Goal: Find specific page/section: Find specific page/section

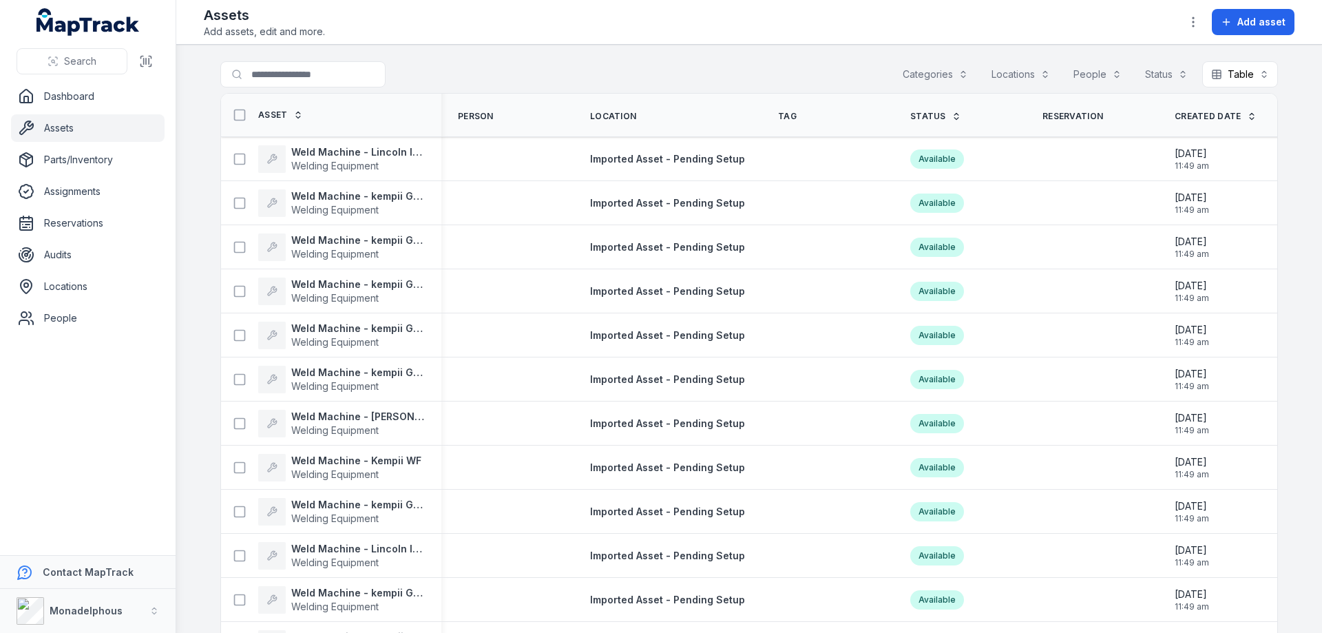
click at [927, 74] on button "Categories" at bounding box center [935, 74] width 83 height 26
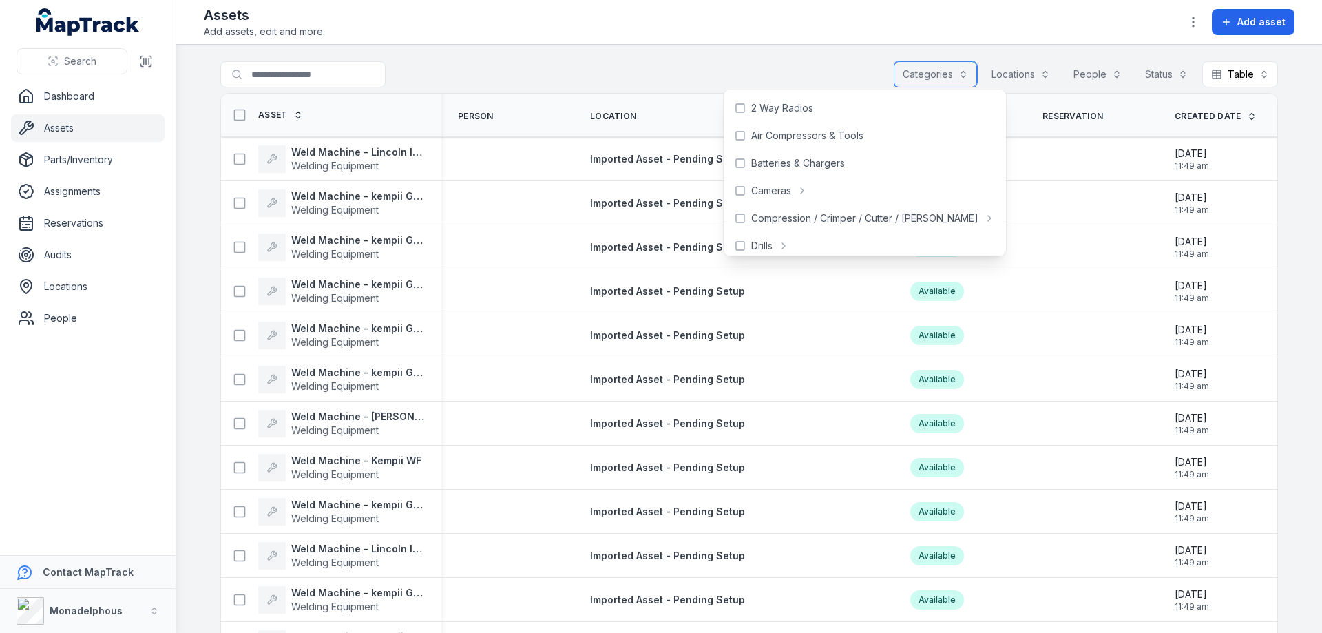
click at [927, 74] on button "Categories" at bounding box center [935, 74] width 83 height 26
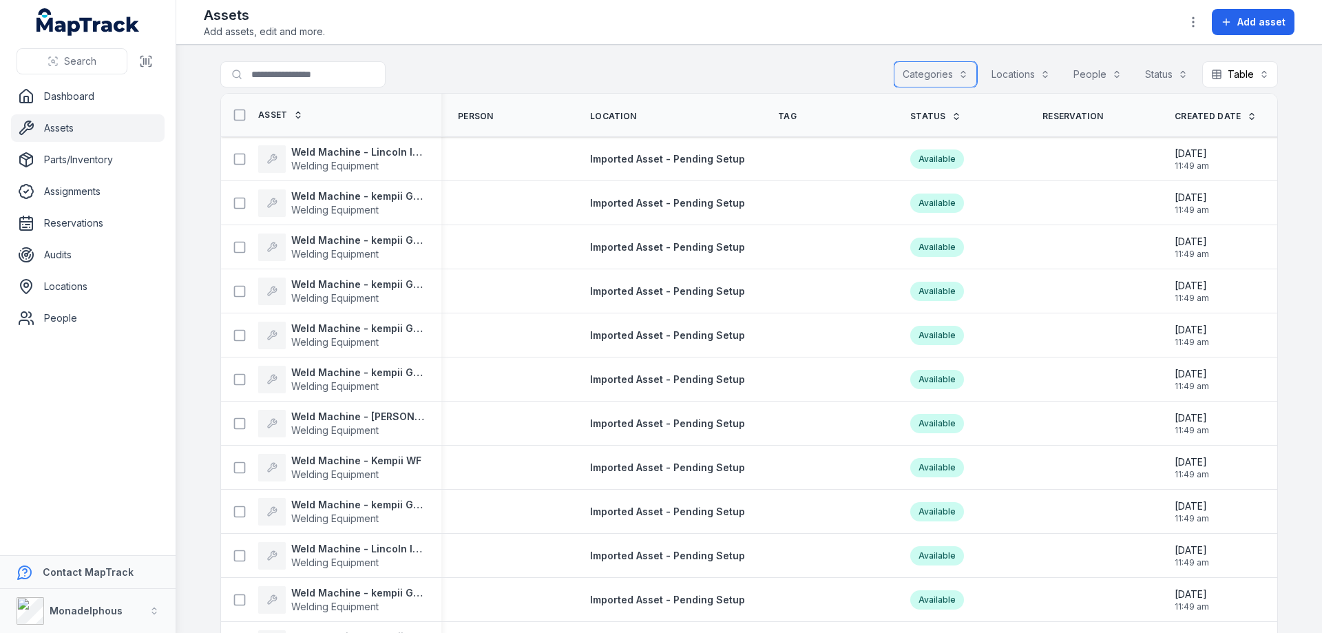
click at [1032, 77] on button "Locations" at bounding box center [1020, 74] width 76 height 26
click at [1021, 76] on button "Locations" at bounding box center [1020, 74] width 76 height 26
click at [1070, 71] on button "People" at bounding box center [1097, 74] width 66 height 26
click at [1149, 70] on button "Status" at bounding box center [1166, 74] width 61 height 26
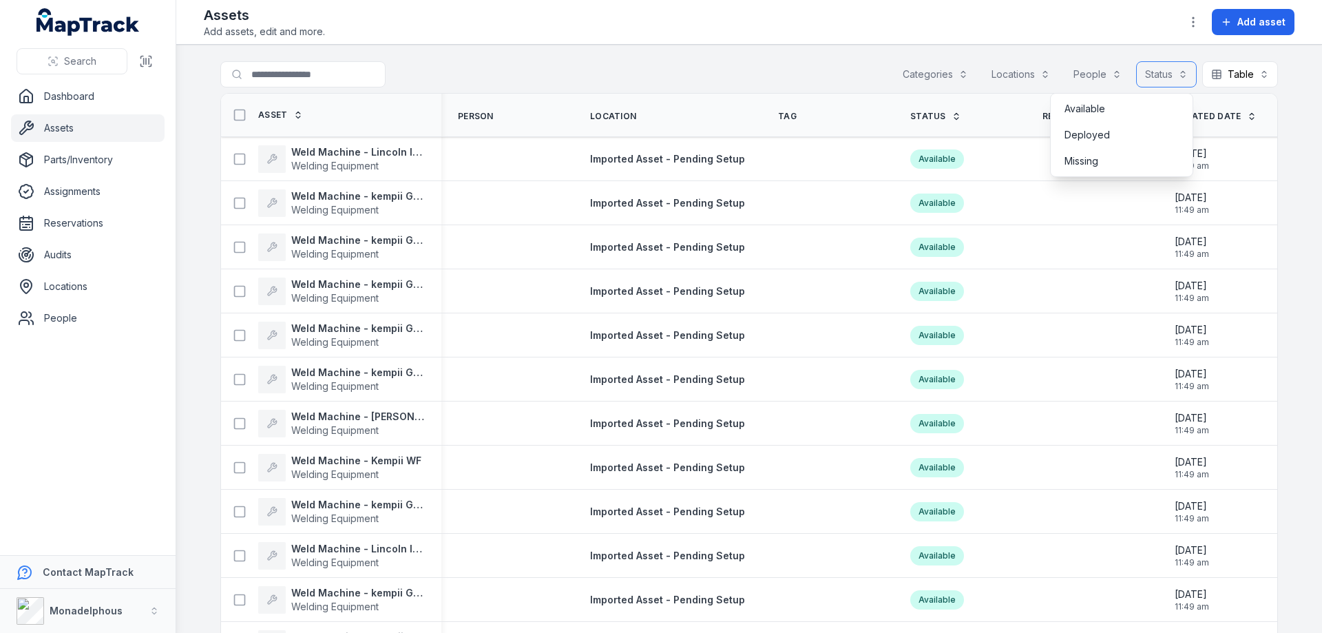
click at [1149, 70] on button "Status" at bounding box center [1166, 74] width 61 height 26
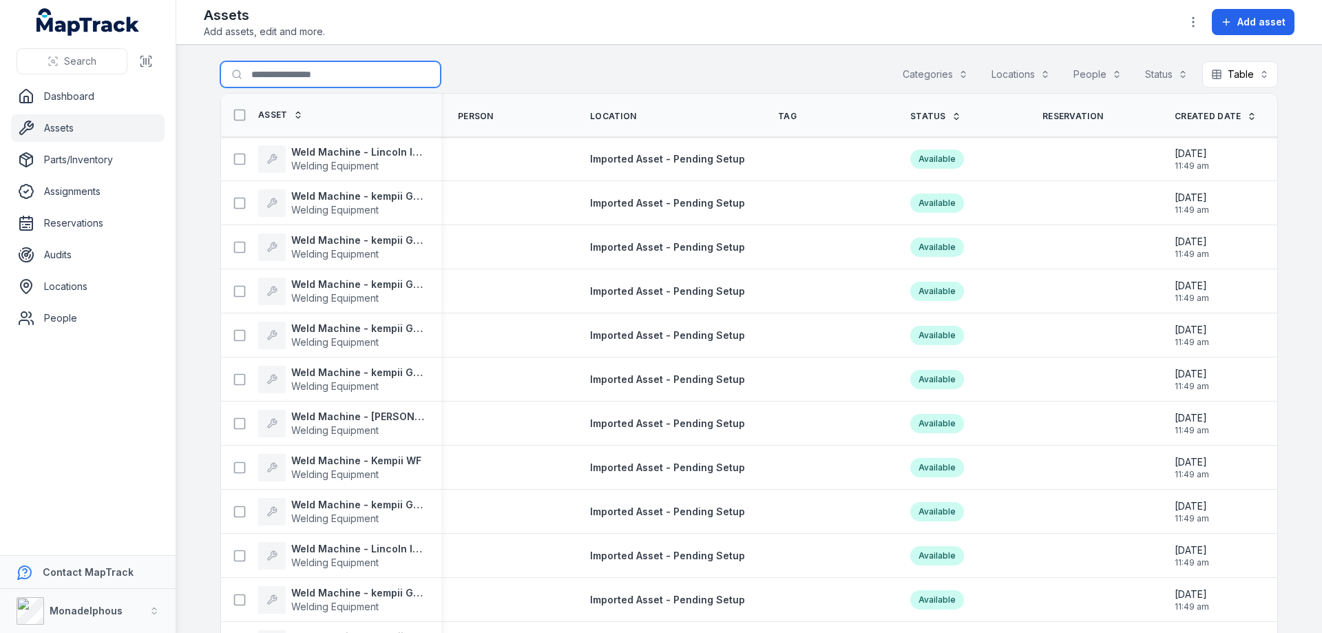
click at [296, 73] on input "Search for assets" at bounding box center [330, 74] width 220 height 26
click at [356, 154] on strong "Weld Machine - Lincoln Inverter" at bounding box center [358, 152] width 134 height 14
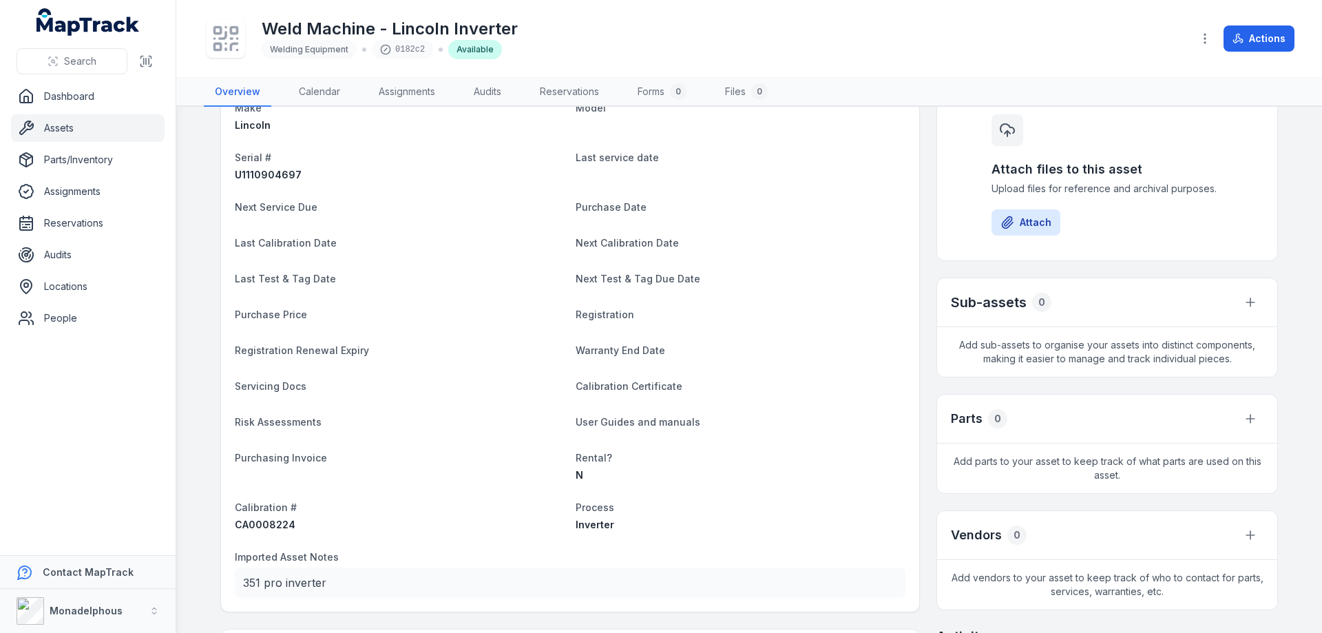
scroll to position [138, 0]
click at [236, 527] on span "CA0008224" at bounding box center [265, 524] width 61 height 12
copy span "CA0008224"
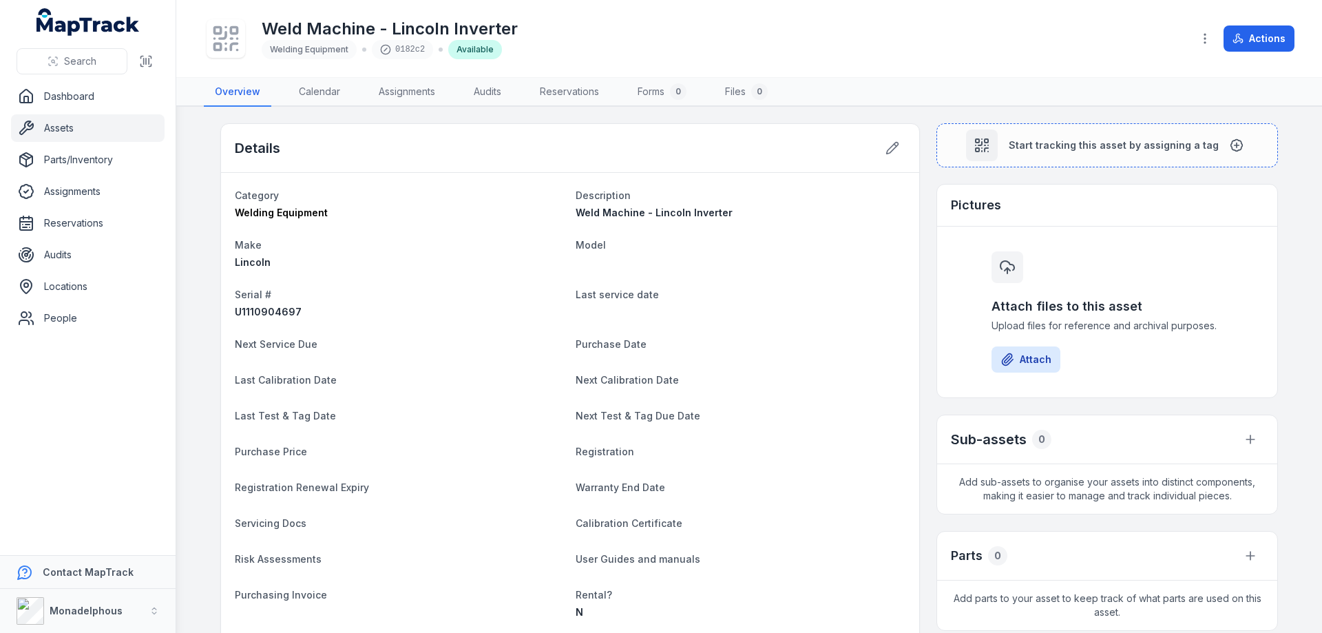
click at [83, 126] on link "Assets" at bounding box center [88, 128] width 154 height 28
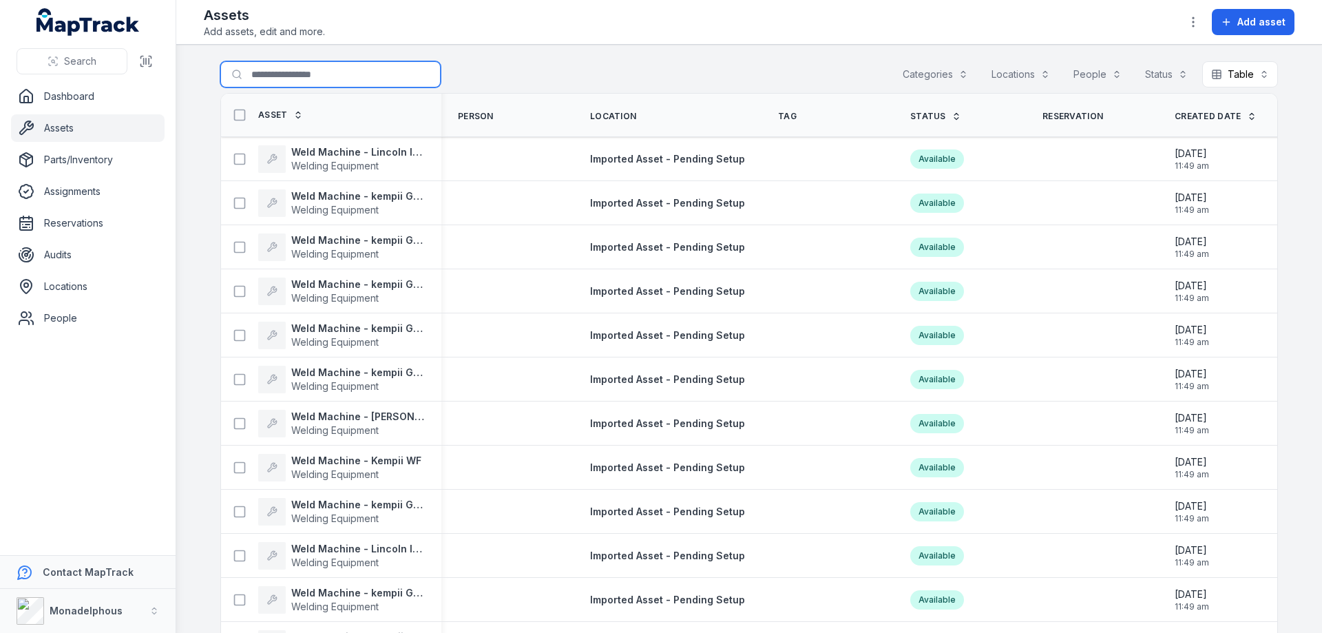
click at [298, 67] on input "Search for assets" at bounding box center [330, 74] width 220 height 26
paste input "*********"
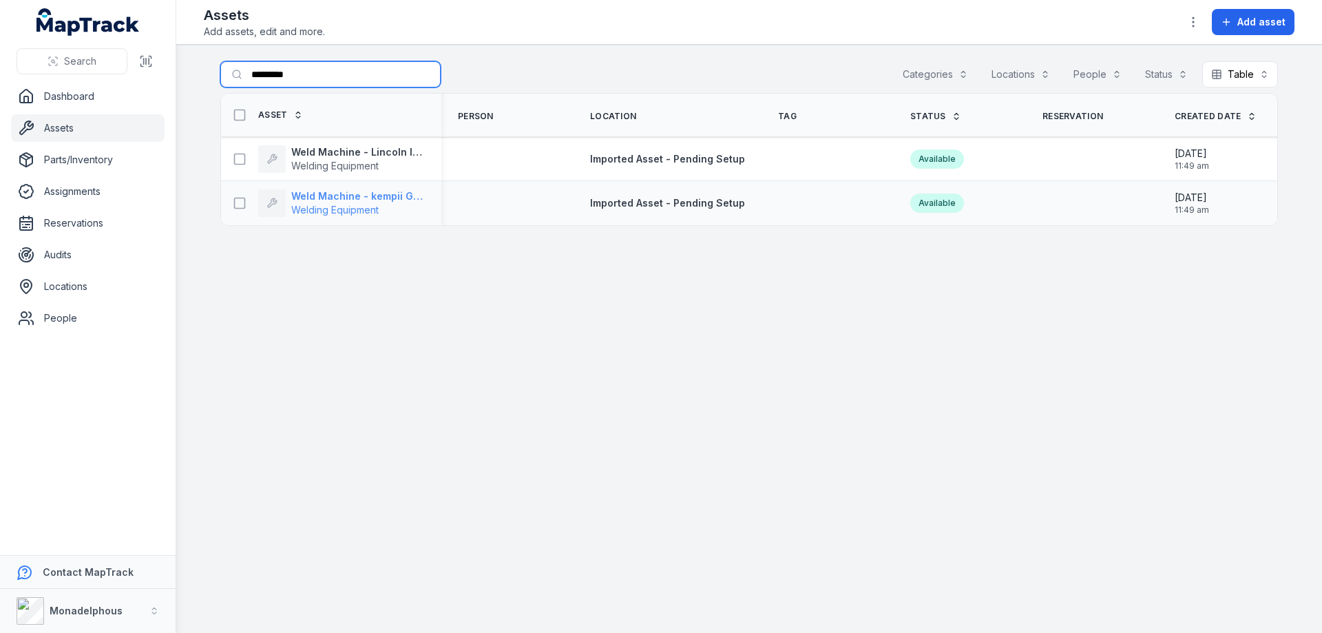
type input "*********"
click at [339, 196] on strong "Weld Machine - kempii GTAW" at bounding box center [358, 196] width 134 height 14
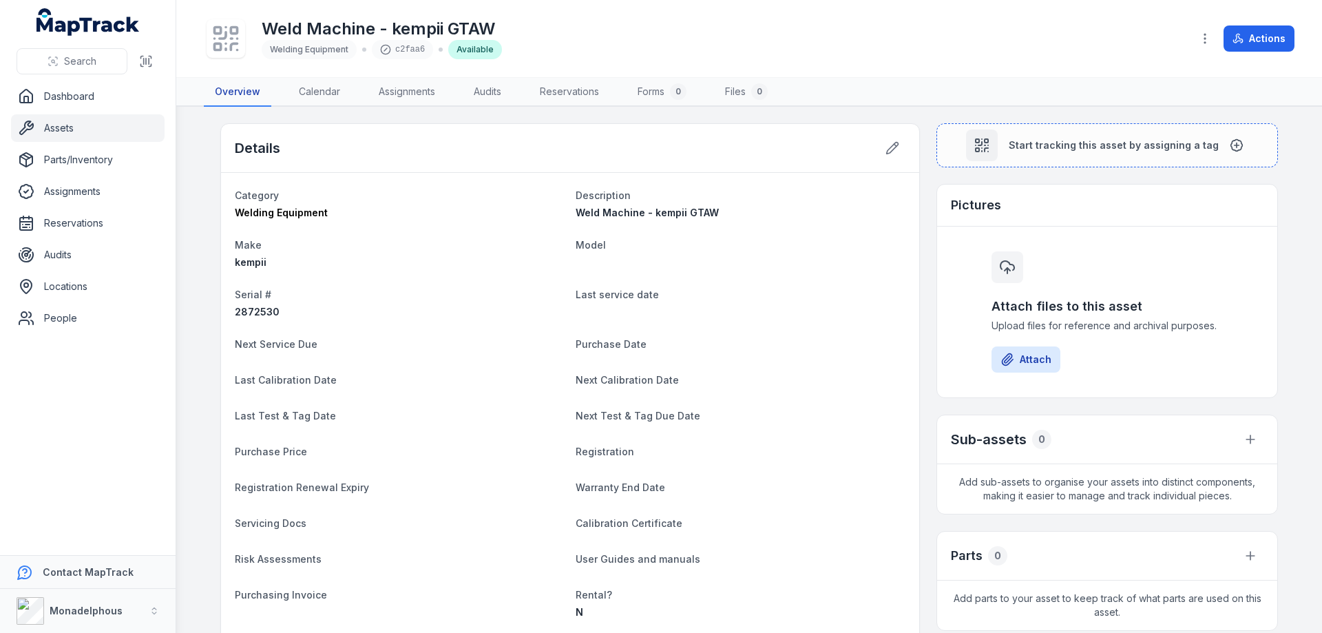
click at [235, 89] on link "Overview" at bounding box center [237, 92] width 67 height 29
click at [83, 124] on link "Assets" at bounding box center [88, 128] width 154 height 28
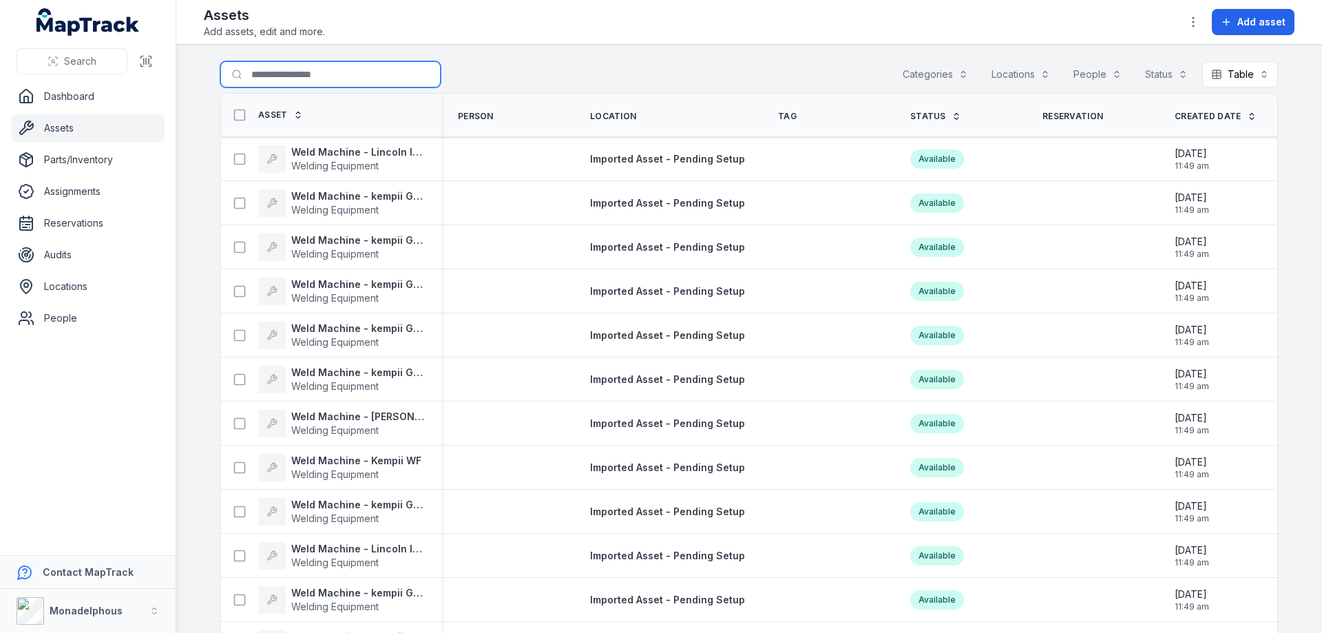
click at [324, 85] on input "Search for assets" at bounding box center [330, 74] width 220 height 26
paste input "*********"
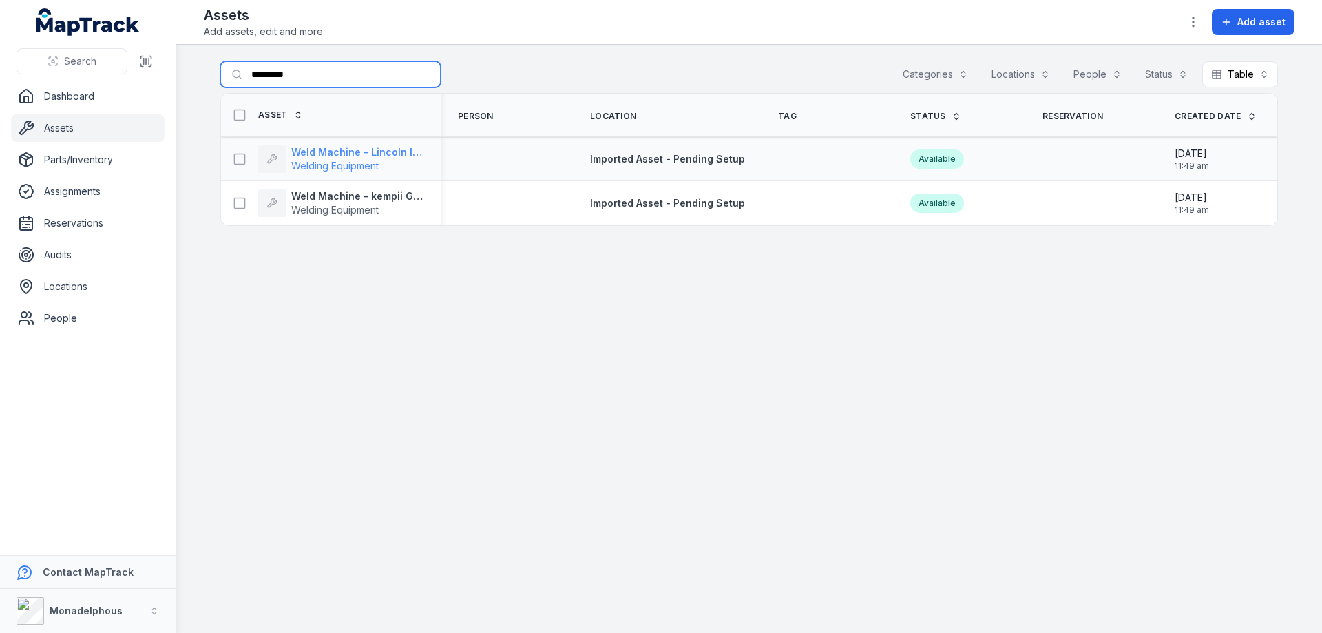
type input "*********"
click at [317, 149] on strong "Weld Machine - Lincoln Inverter" at bounding box center [358, 152] width 134 height 14
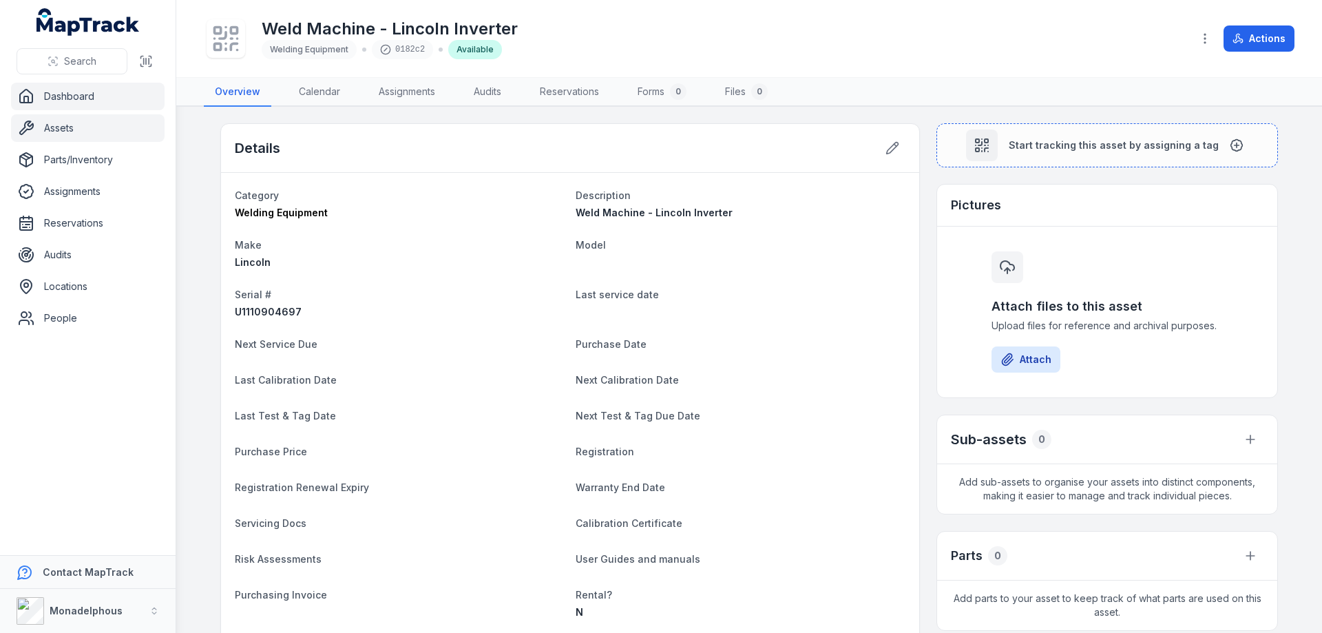
click at [58, 98] on link "Dashboard" at bounding box center [88, 97] width 154 height 28
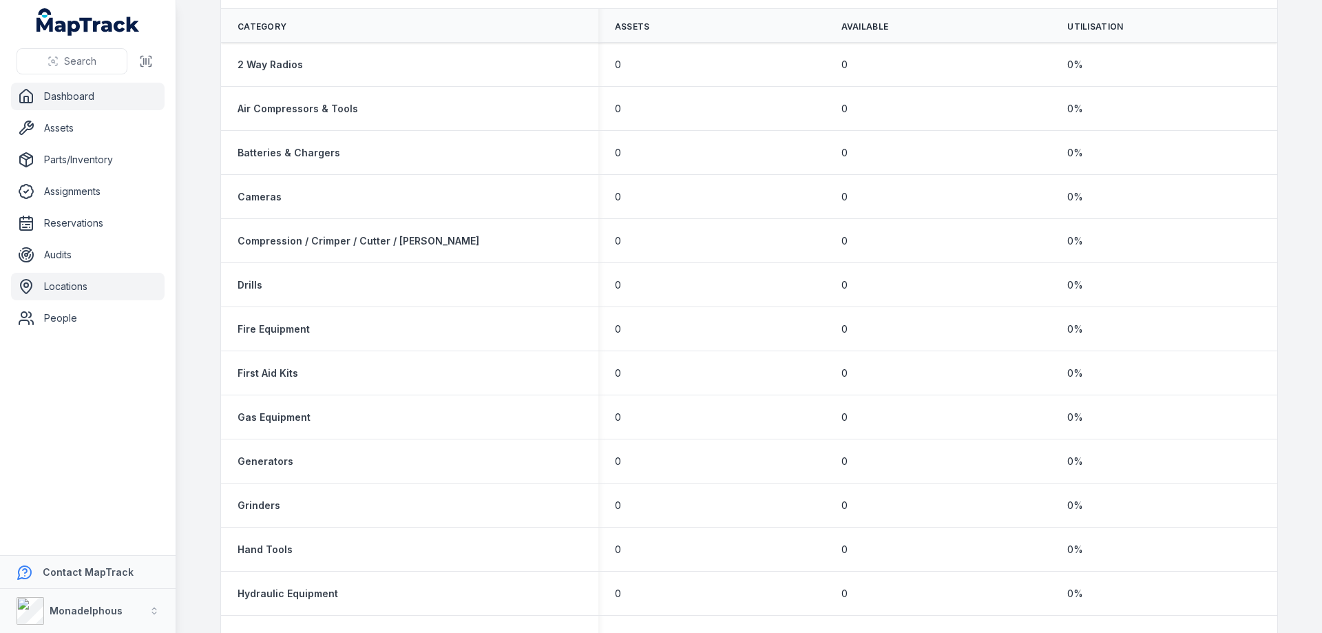
scroll to position [688, 0]
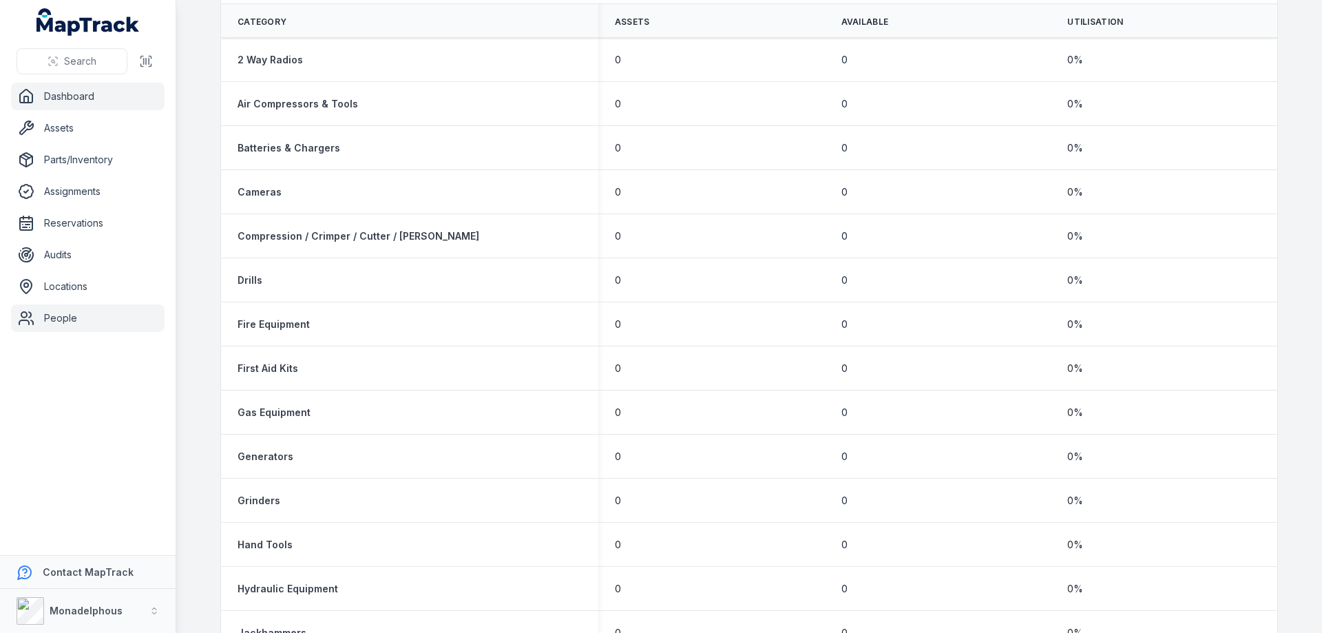
click at [65, 321] on link "People" at bounding box center [88, 318] width 154 height 28
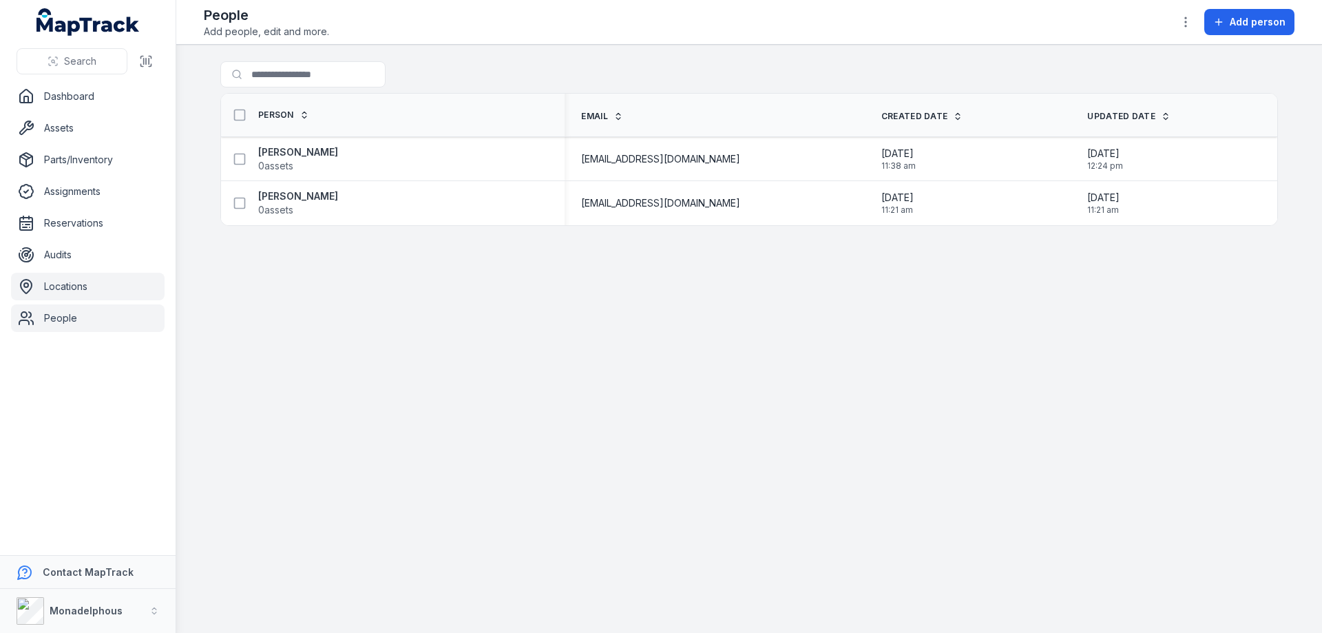
click at [61, 282] on link "Locations" at bounding box center [88, 287] width 154 height 28
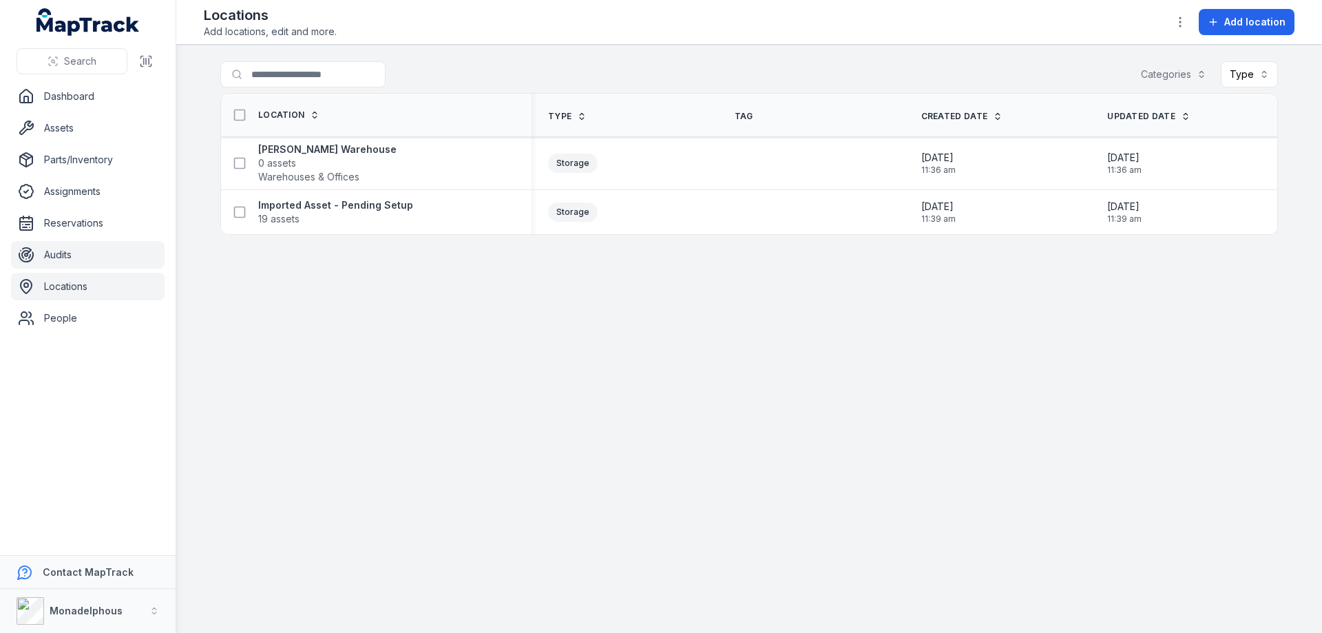
click at [76, 256] on link "Audits" at bounding box center [88, 255] width 154 height 28
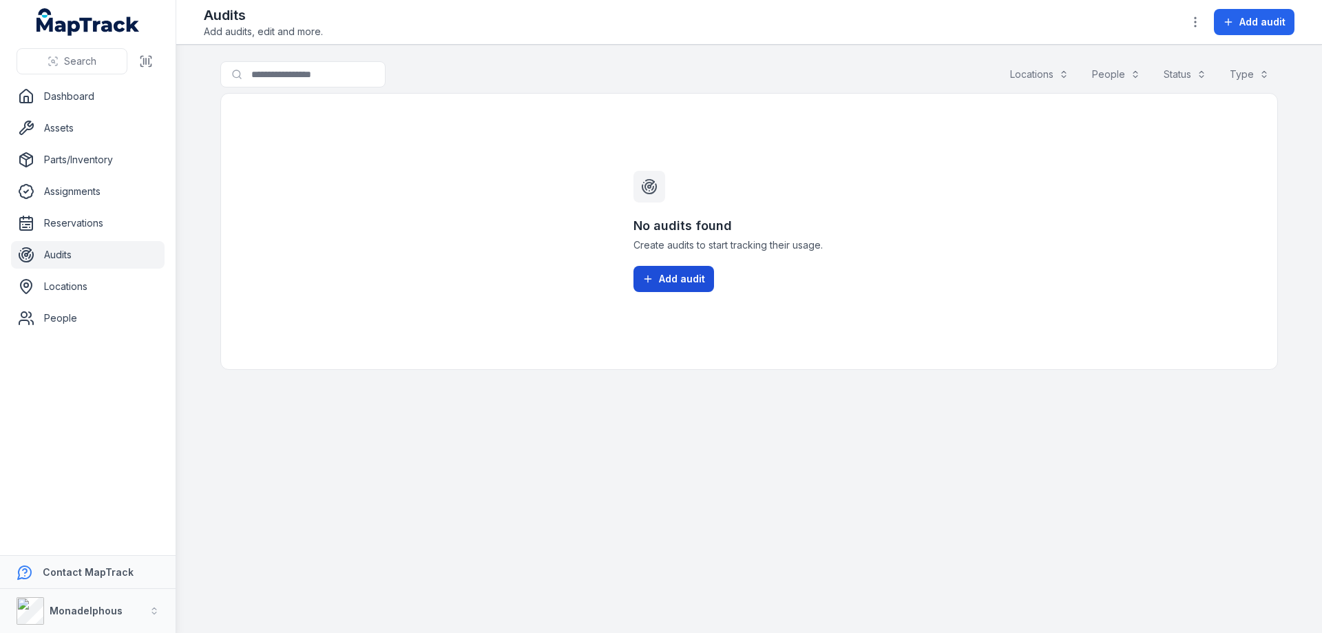
click at [676, 275] on span "Add audit" at bounding box center [682, 279] width 46 height 14
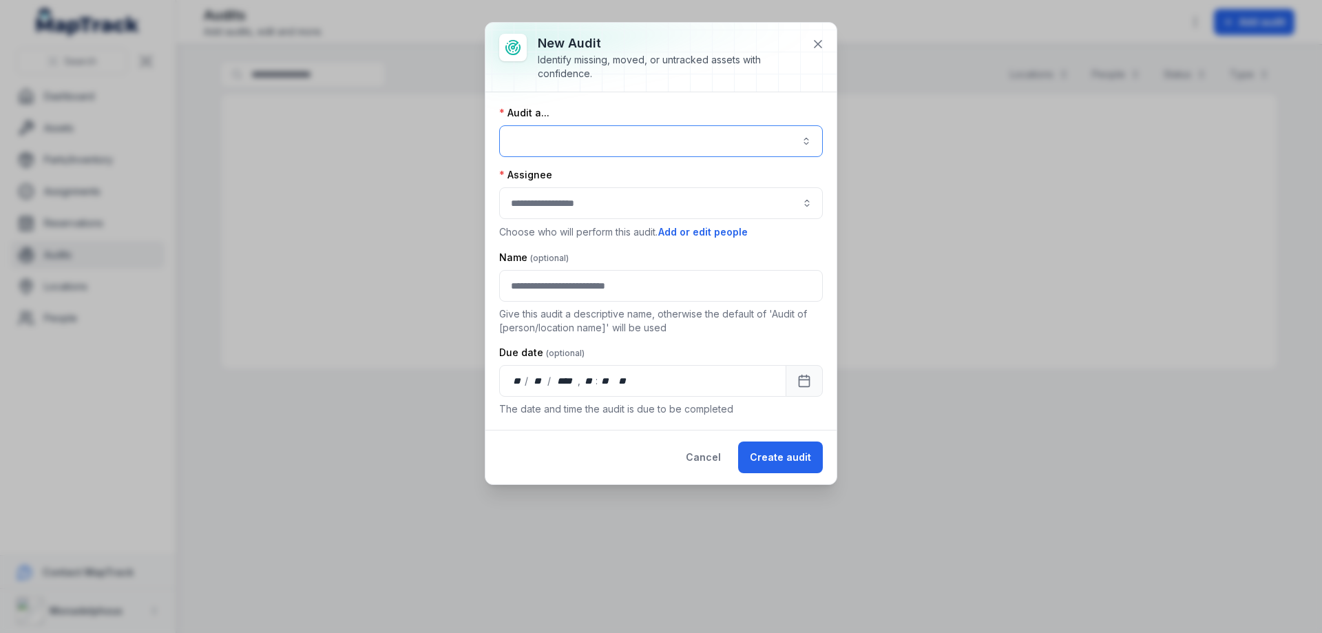
click at [642, 127] on button "button" at bounding box center [661, 141] width 324 height 32
click at [637, 149] on button "button" at bounding box center [661, 141] width 324 height 32
click at [615, 201] on div "A location" at bounding box center [669, 205] width 279 height 14
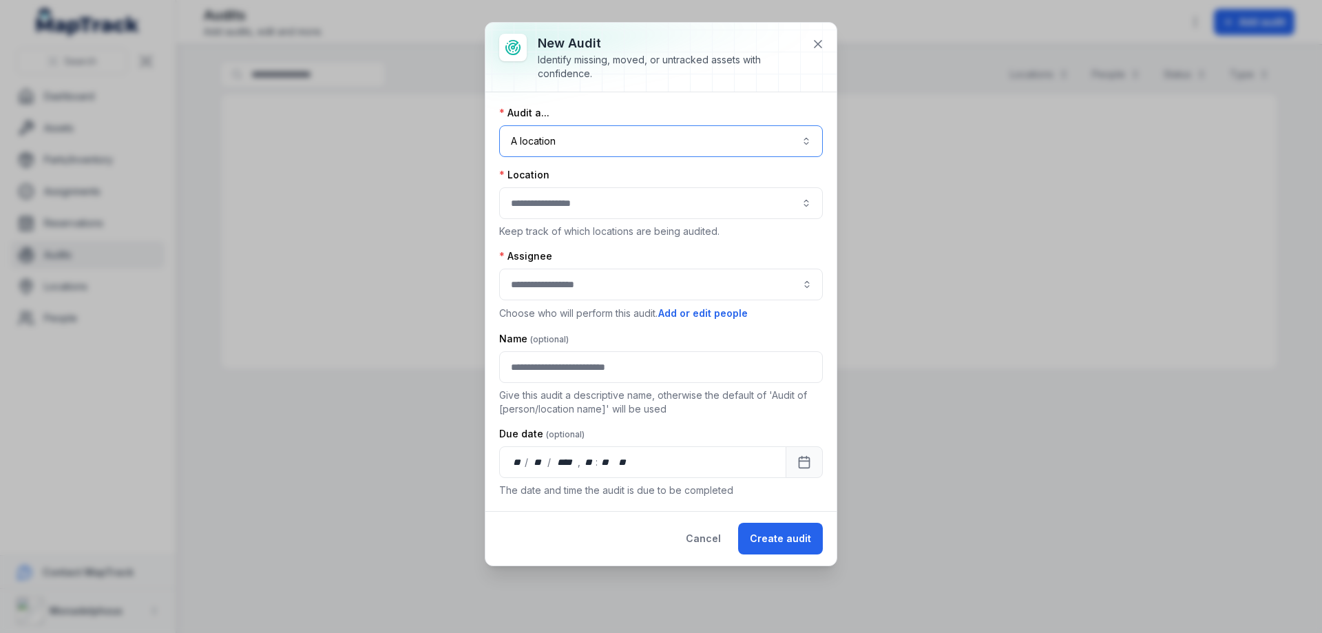
click at [616, 207] on button "button" at bounding box center [661, 203] width 324 height 32
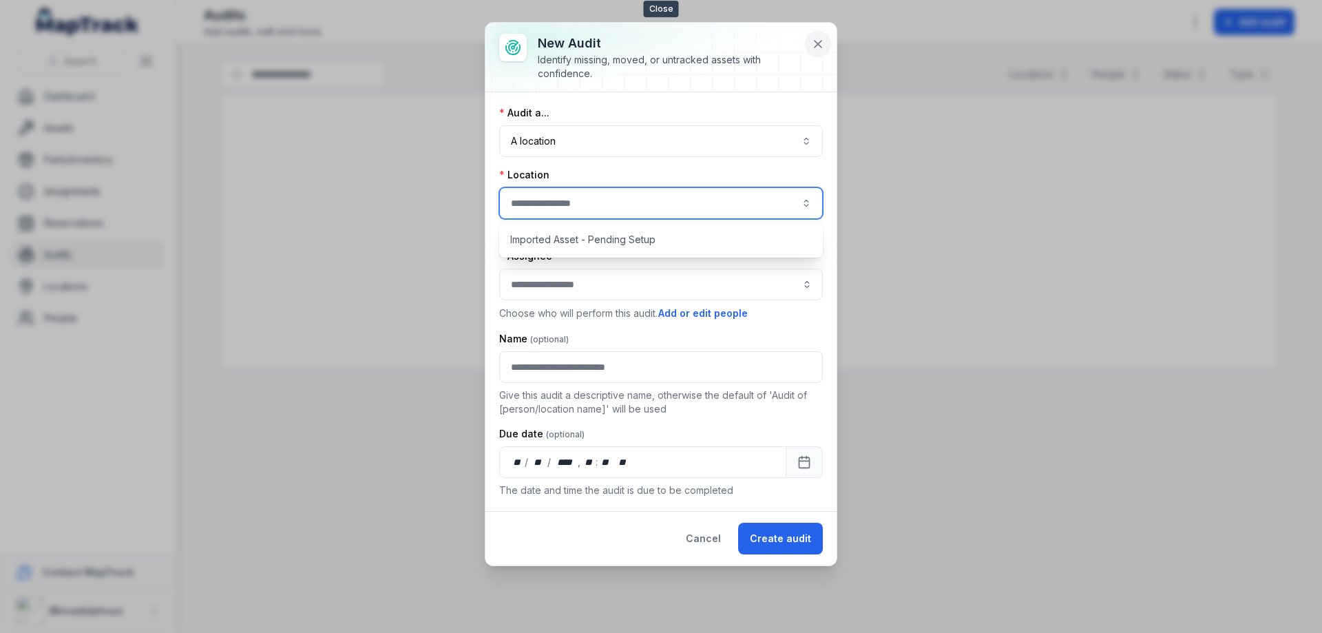
click at [823, 43] on icon at bounding box center [818, 44] width 14 height 14
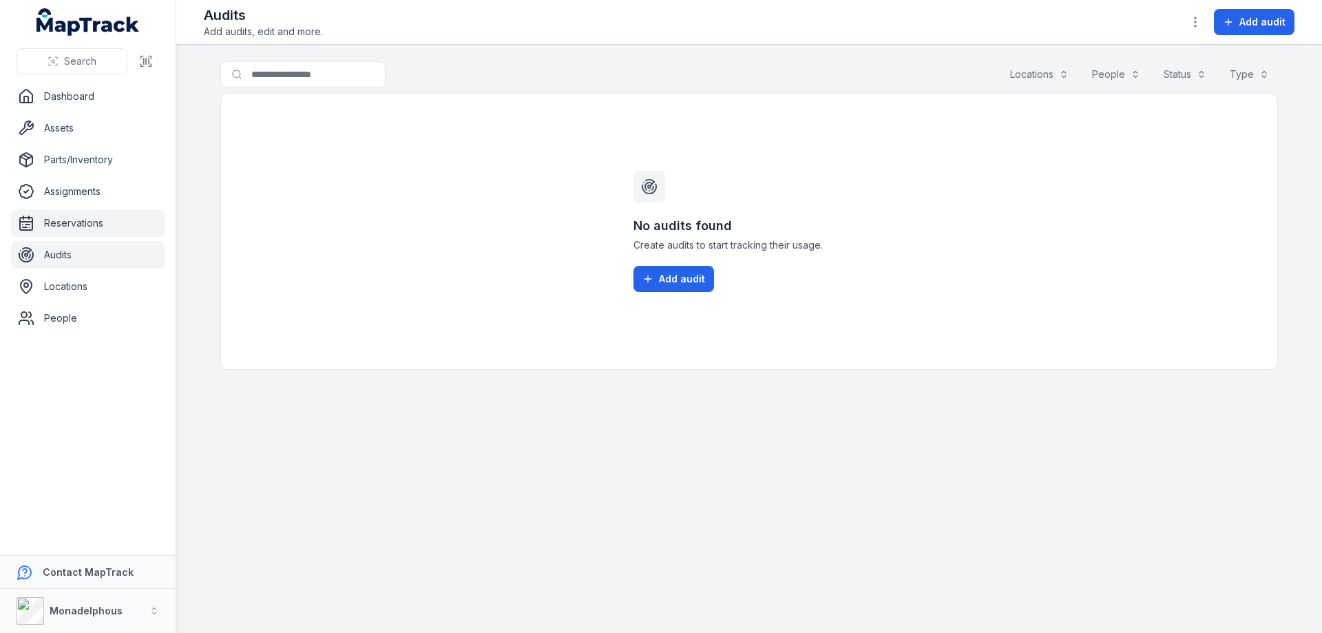
click at [51, 219] on link "Reservations" at bounding box center [88, 223] width 154 height 28
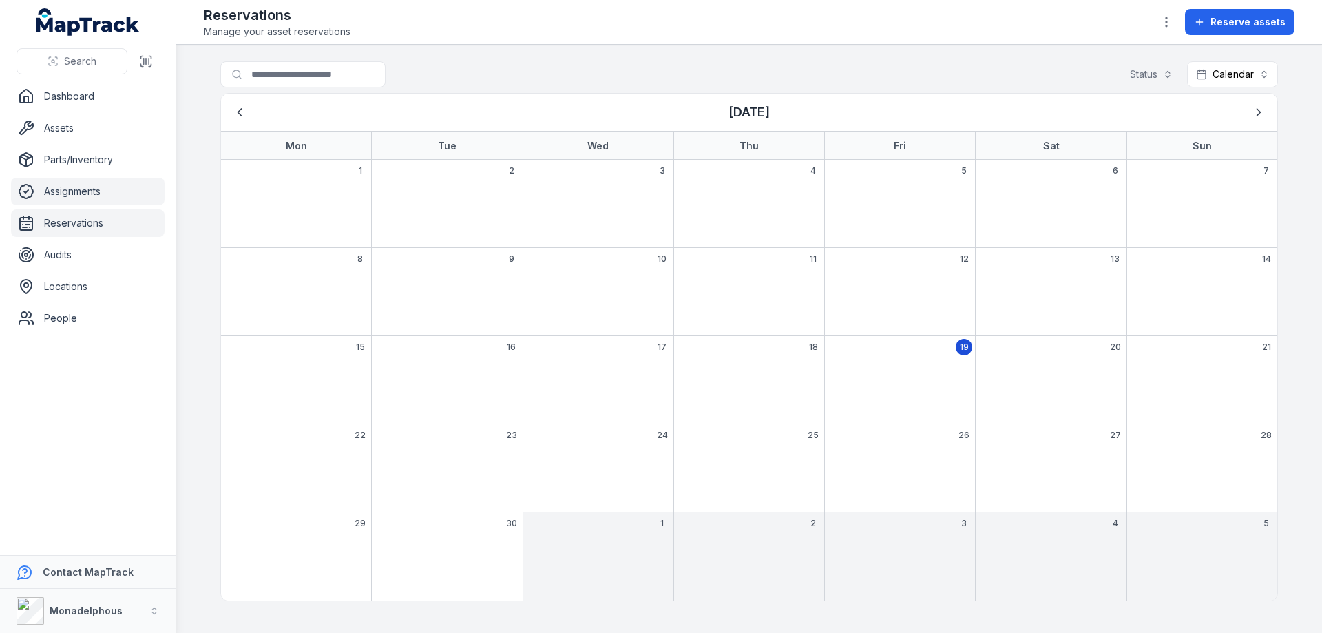
click at [83, 184] on link "Assignments" at bounding box center [88, 192] width 154 height 28
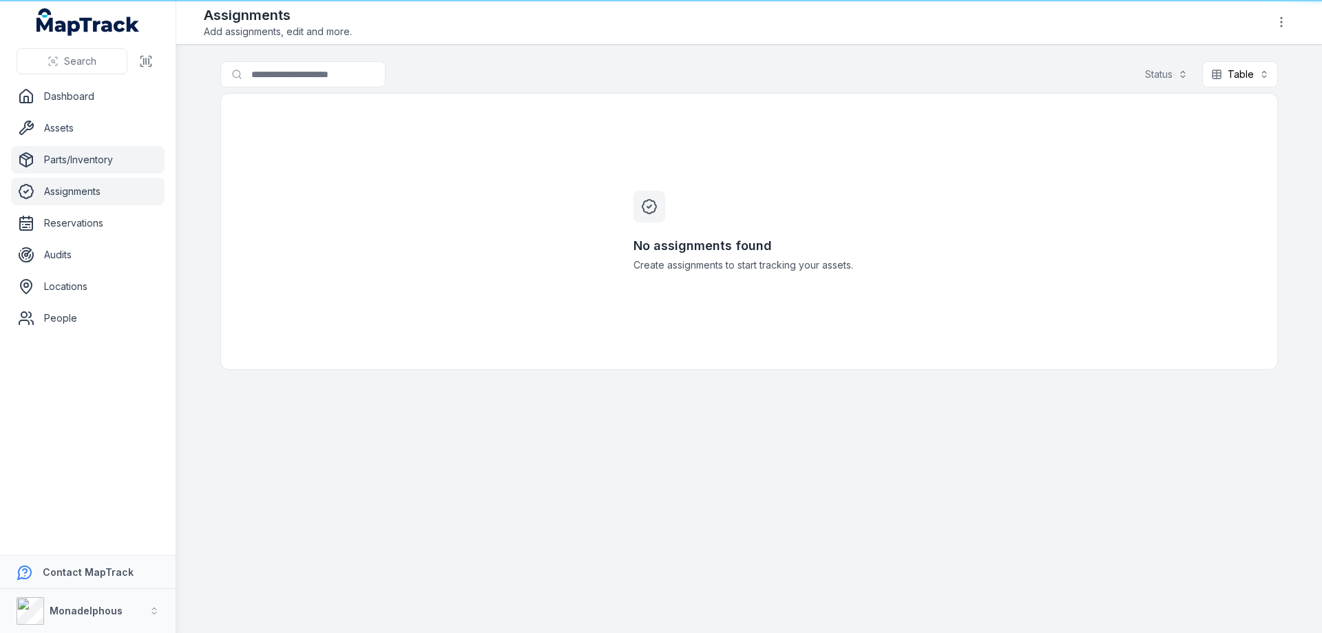
click at [90, 165] on link "Parts/Inventory" at bounding box center [88, 160] width 154 height 28
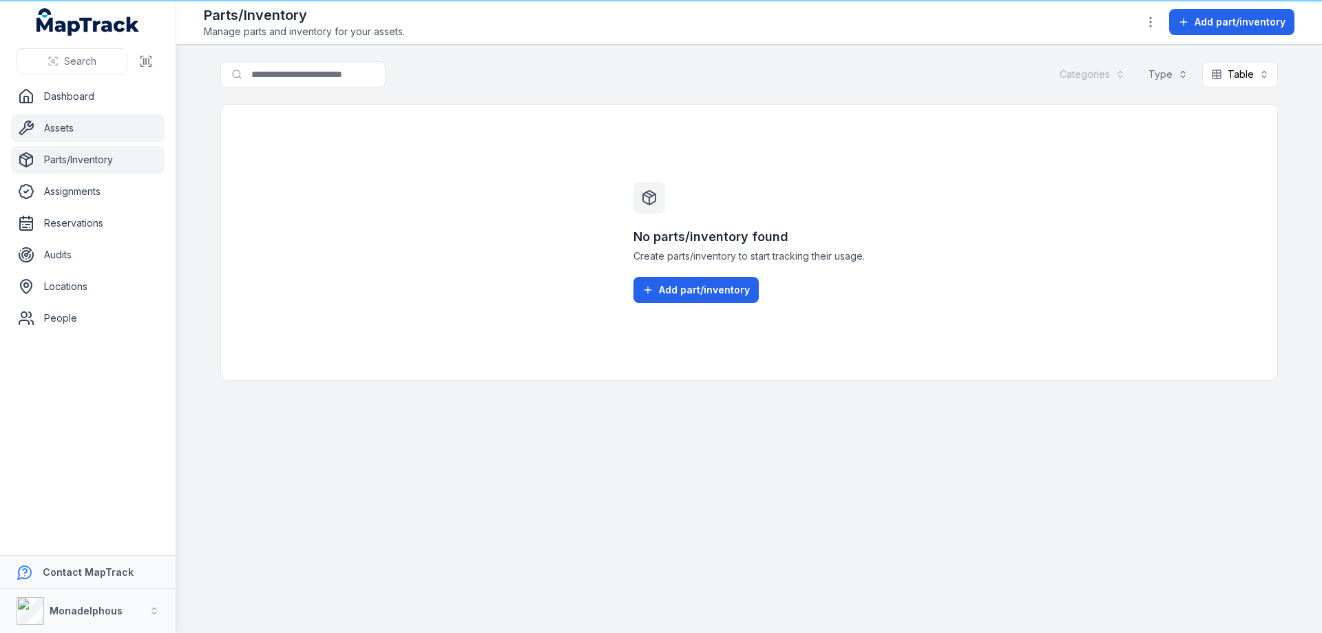
click at [81, 130] on link "Assets" at bounding box center [88, 128] width 154 height 28
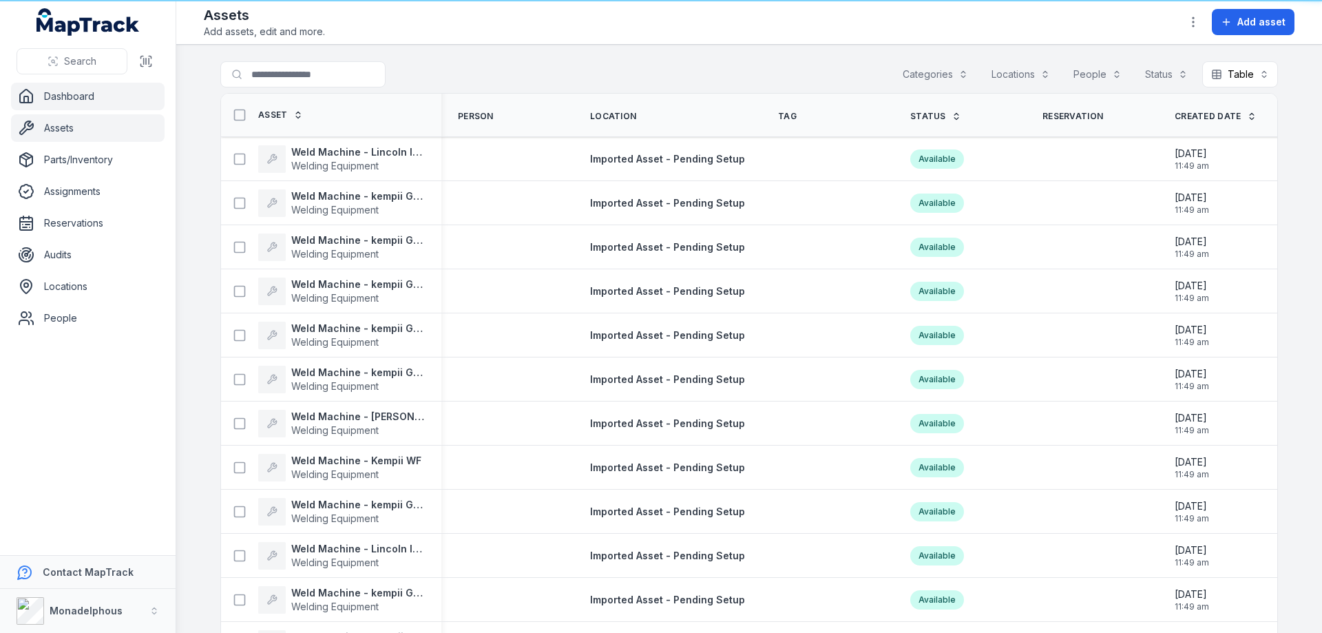
click at [92, 94] on link "Dashboard" at bounding box center [88, 97] width 154 height 28
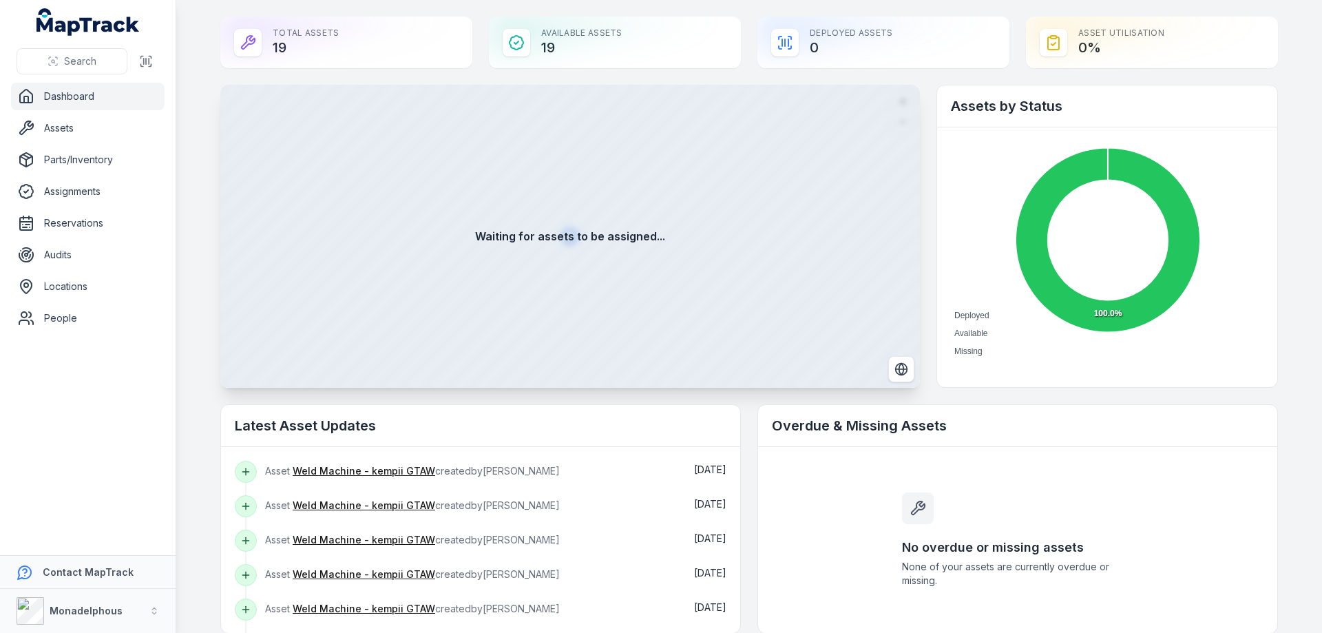
click at [67, 25] on icon "MapTrack" at bounding box center [87, 22] width 103 height 28
